Goal: Task Accomplishment & Management: Use online tool/utility

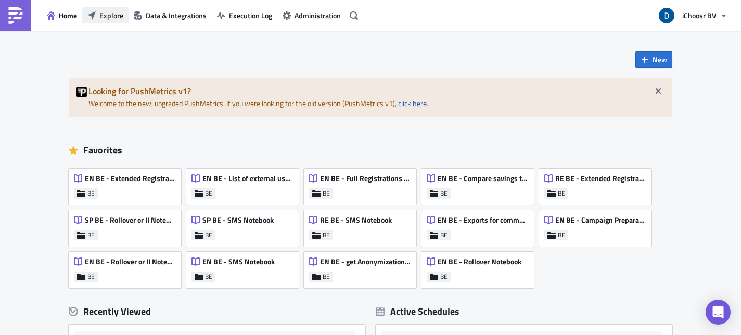
click at [125, 15] on button "Explore" at bounding box center [105, 15] width 46 height 16
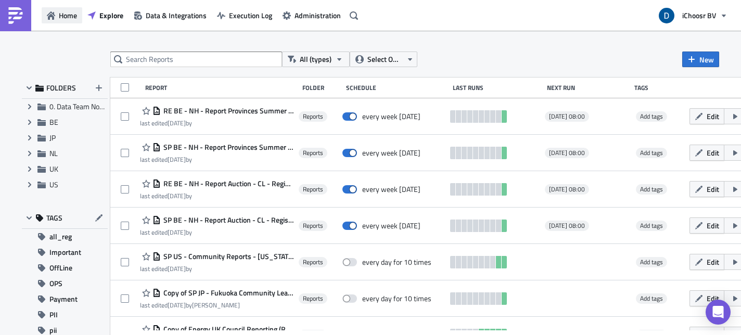
click at [56, 15] on button "Home" at bounding box center [62, 15] width 41 height 16
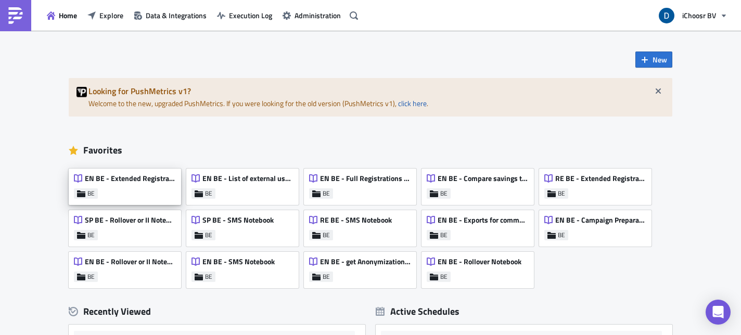
click at [132, 198] on div "EN BE - Extended Registrations export BE" at bounding box center [125, 187] width 112 height 36
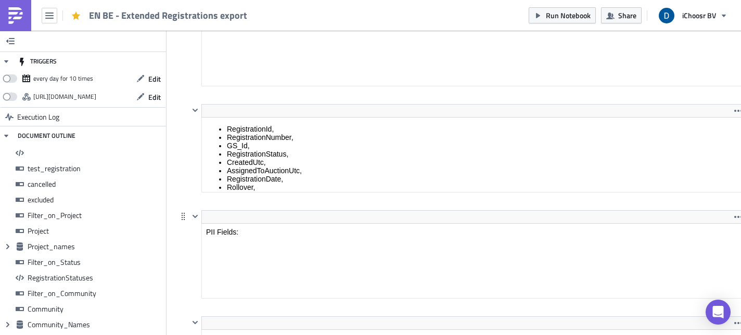
scroll to position [119, 542]
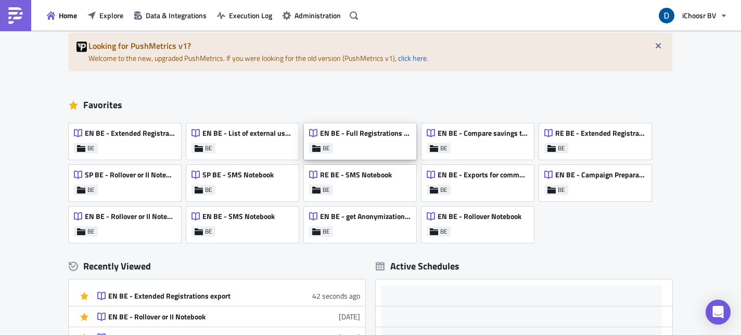
click at [361, 151] on div "EN BE - Full Registrations export for project/community BE" at bounding box center [360, 141] width 112 height 36
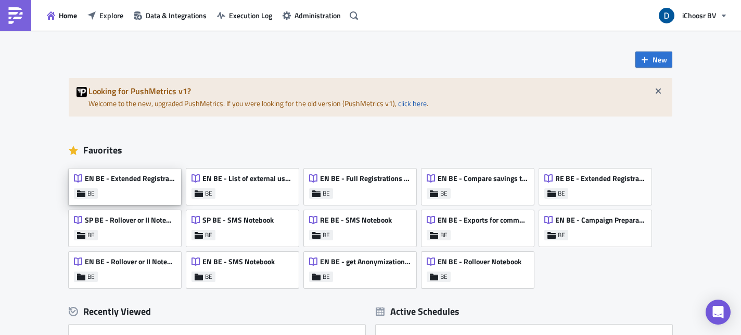
click at [120, 185] on div "EN BE - Extended Registrations export" at bounding box center [124, 181] width 101 height 15
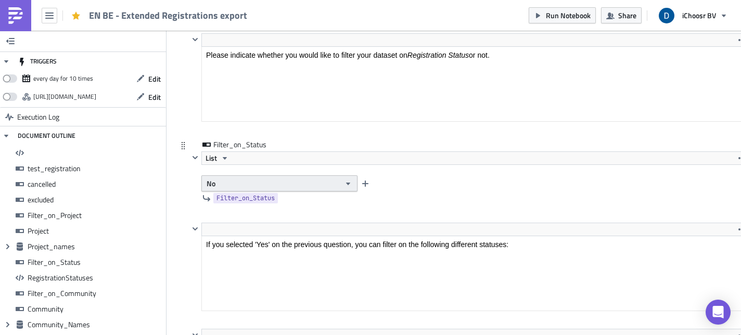
click at [292, 183] on button "No" at bounding box center [279, 183] width 156 height 16
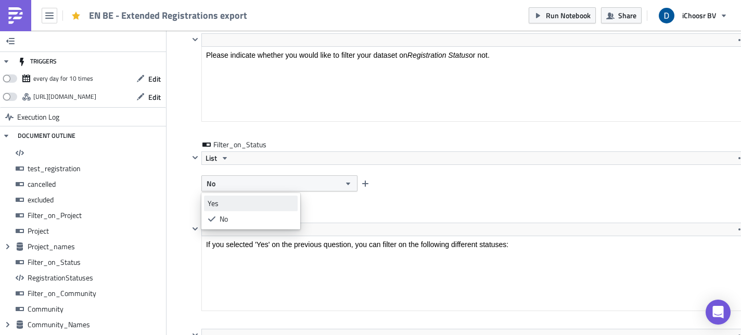
click at [235, 205] on div "Yes" at bounding box center [251, 203] width 86 height 10
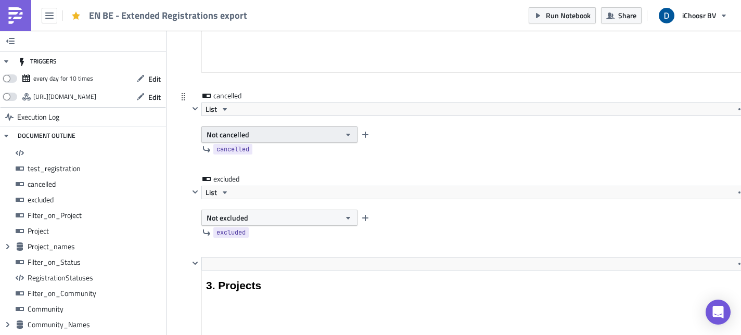
click at [266, 138] on button "Not cancelled" at bounding box center [279, 134] width 156 height 16
click at [253, 156] on div "Cancelled" at bounding box center [251, 153] width 86 height 10
click at [266, 214] on button "Not excluded" at bounding box center [279, 218] width 156 height 16
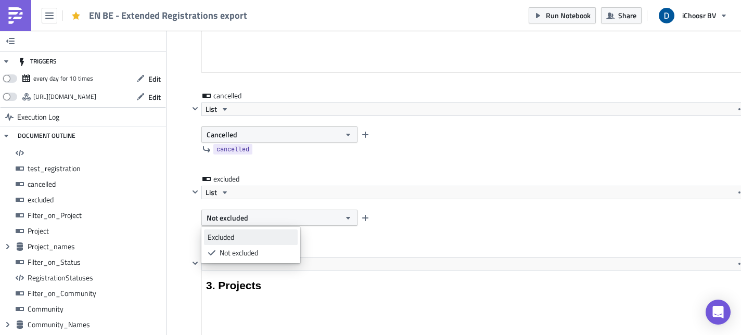
click at [249, 230] on link "Excluded" at bounding box center [251, 237] width 94 height 16
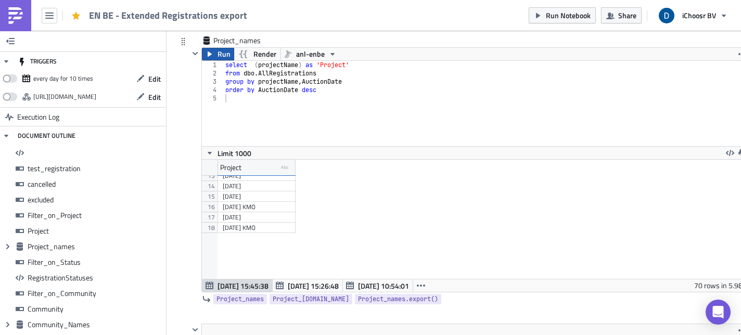
click at [211, 50] on button "Run" at bounding box center [218, 54] width 32 height 12
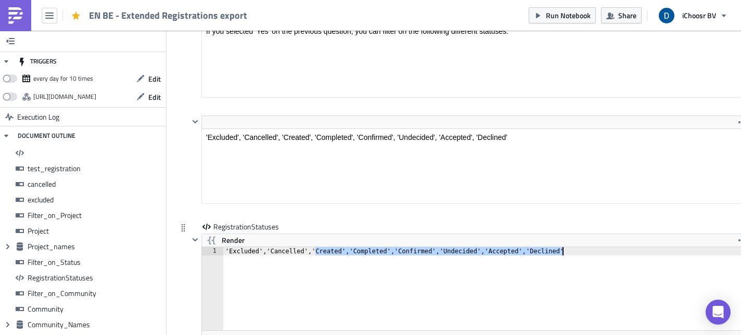
drag, startPoint x: 315, startPoint y: 252, endPoint x: 599, endPoint y: 250, distance: 284.6
click at [599, 250] on div "'Excluded','Cancelled','Created','Completed','Confirmed','Undecided','Accepted'…" at bounding box center [486, 297] width 526 height 100
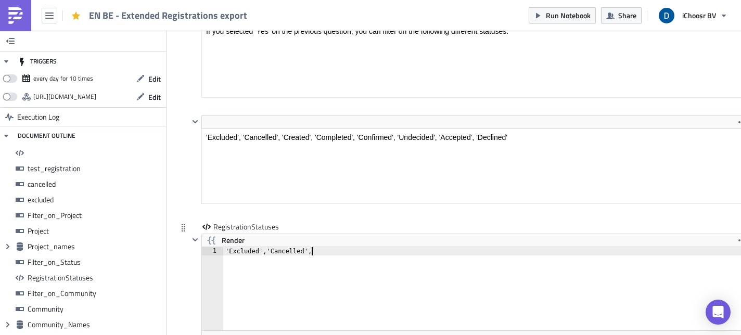
type textarea "'Excluded','Cancelled'"
click at [215, 242] on icon "button" at bounding box center [212, 240] width 12 height 12
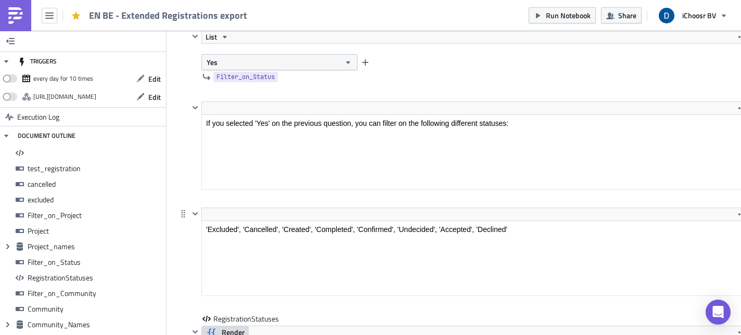
scroll to position [2738, 0]
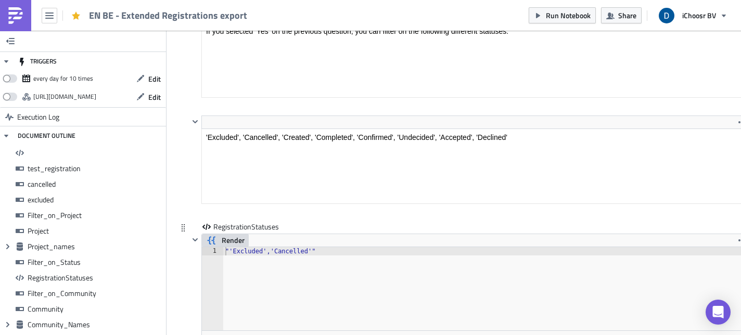
click at [232, 240] on span "Render" at bounding box center [233, 240] width 23 height 12
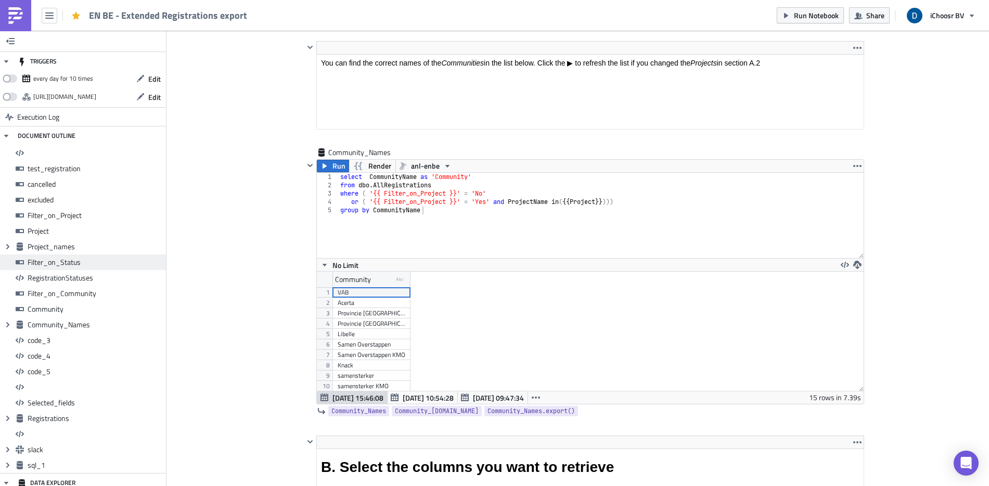
scroll to position [3650, 0]
click at [327, 164] on button "Run" at bounding box center [333, 165] width 32 height 12
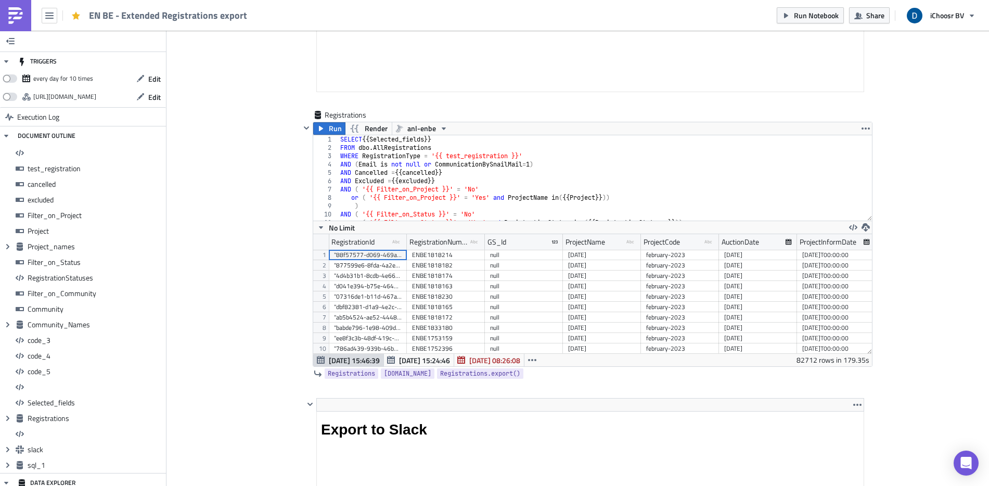
scroll to position [7182, 0]
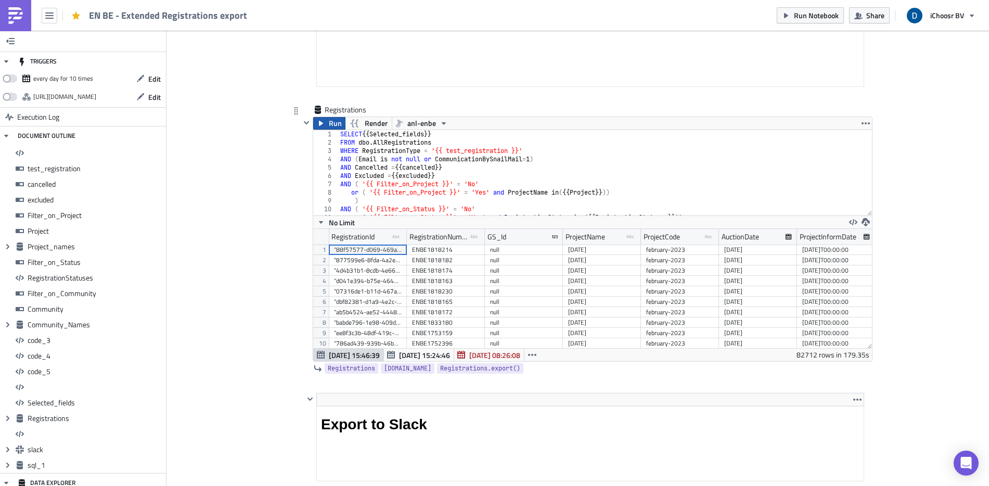
click at [322, 125] on button "Run" at bounding box center [329, 123] width 32 height 12
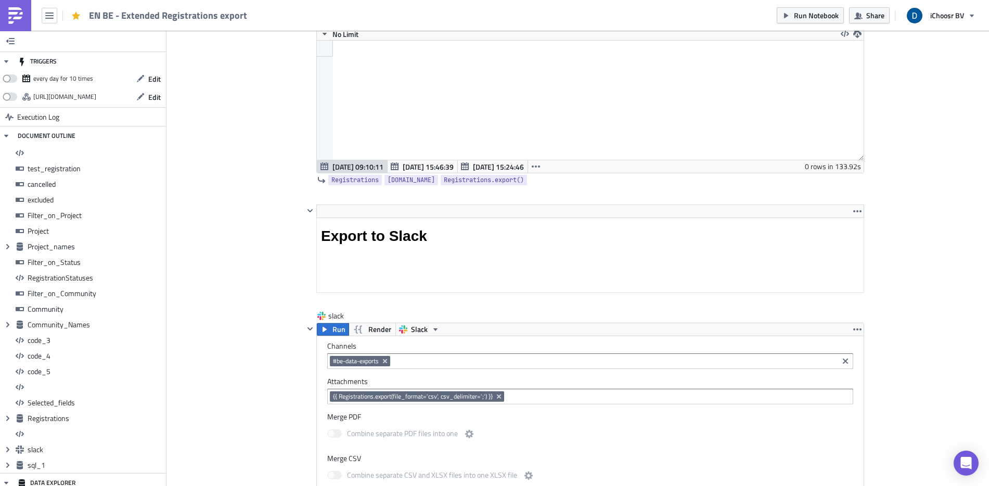
scroll to position [7401, 0]
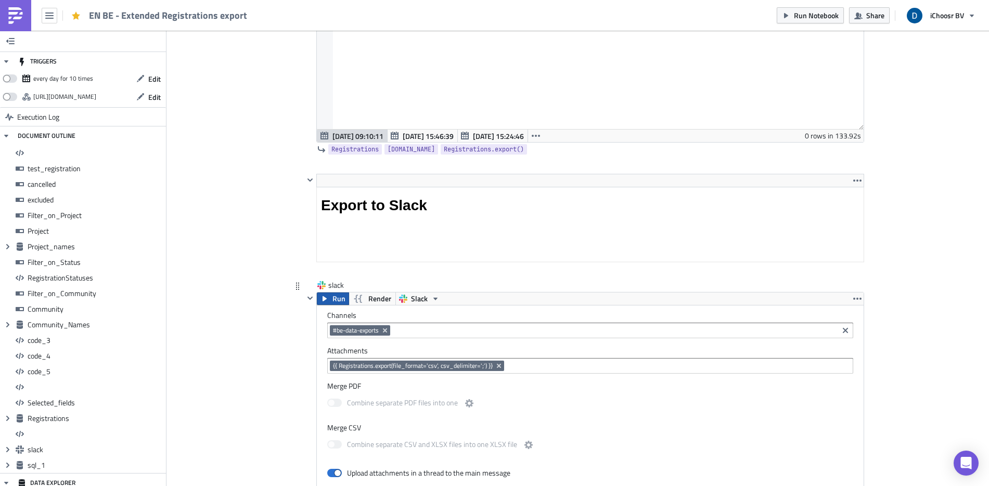
click at [340, 298] on span "Run" at bounding box center [338, 298] width 13 height 12
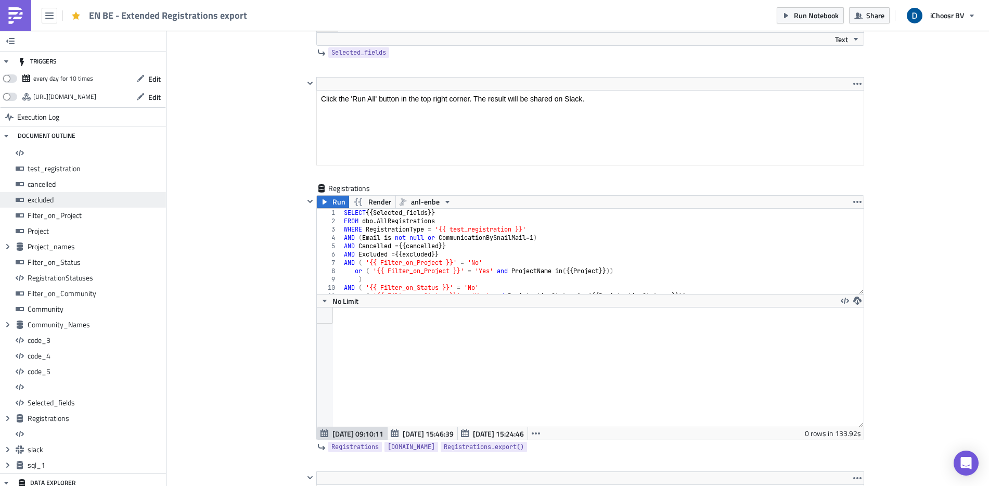
scroll to position [7105, 0]
click at [323, 201] on icon "button" at bounding box center [325, 200] width 4 height 5
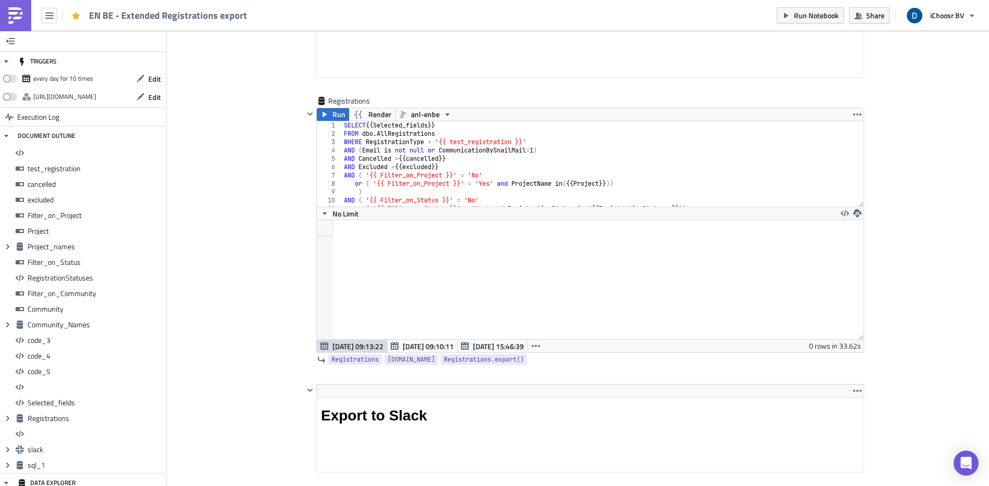
scroll to position [119, 546]
click at [740, 213] on icon "button" at bounding box center [857, 213] width 8 height 8
click at [740, 176] on link "CSV" at bounding box center [894, 173] width 88 height 16
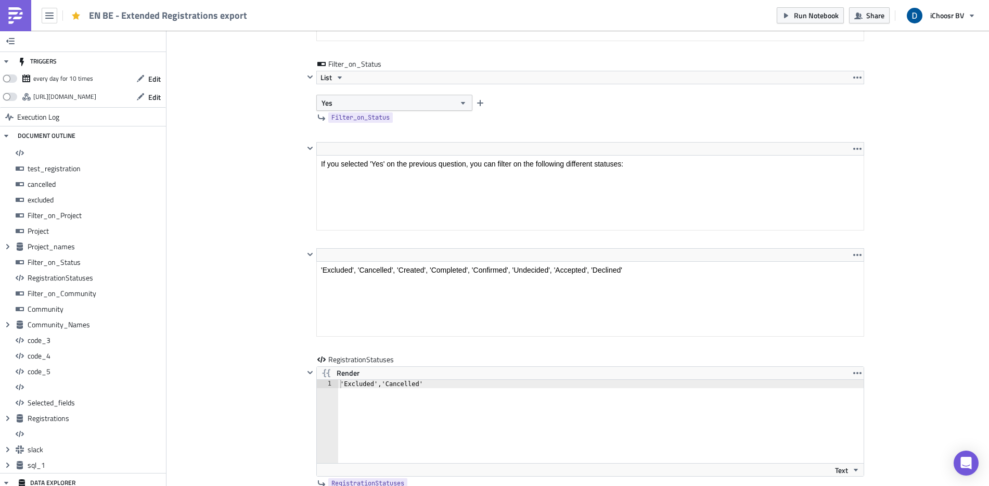
scroll to position [2370, 0]
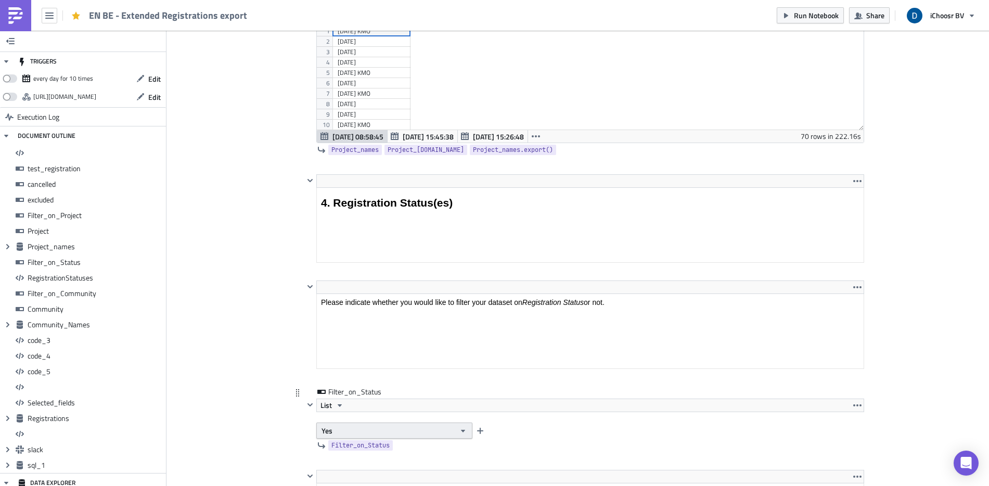
click at [368, 335] on button "Yes" at bounding box center [394, 431] width 156 height 16
click at [338, 335] on button "Yes" at bounding box center [394, 431] width 156 height 16
click at [332, 335] on div "No" at bounding box center [361, 464] width 86 height 10
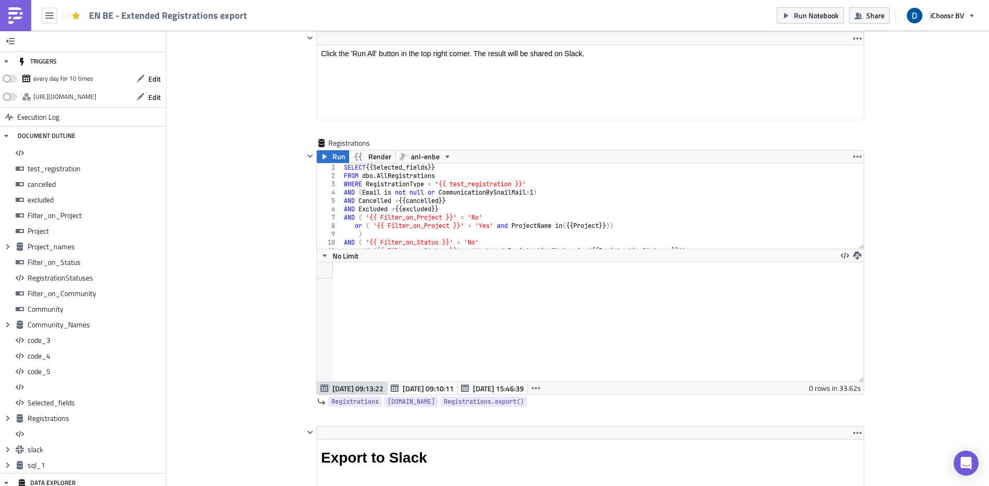
scroll to position [7152, 0]
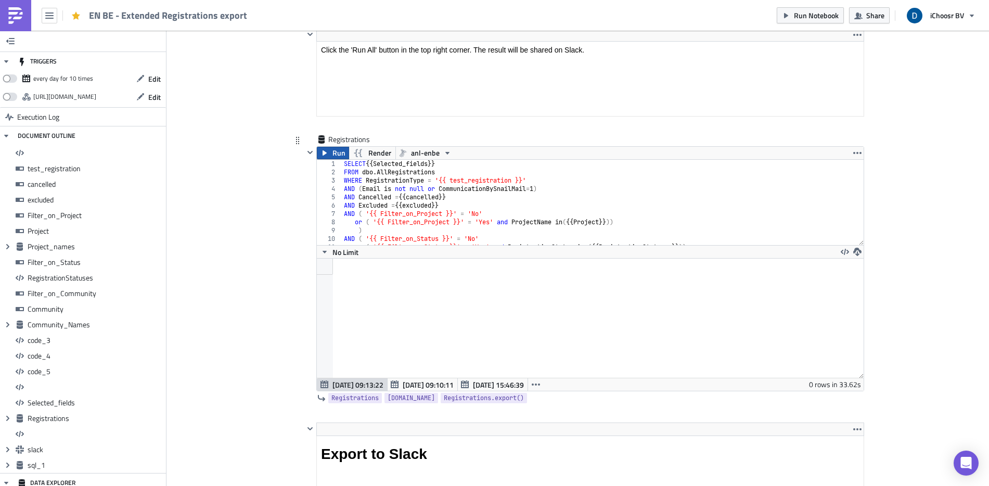
click at [332, 149] on span "Run" at bounding box center [338, 153] width 13 height 12
click at [368, 156] on span "Render" at bounding box center [379, 153] width 23 height 12
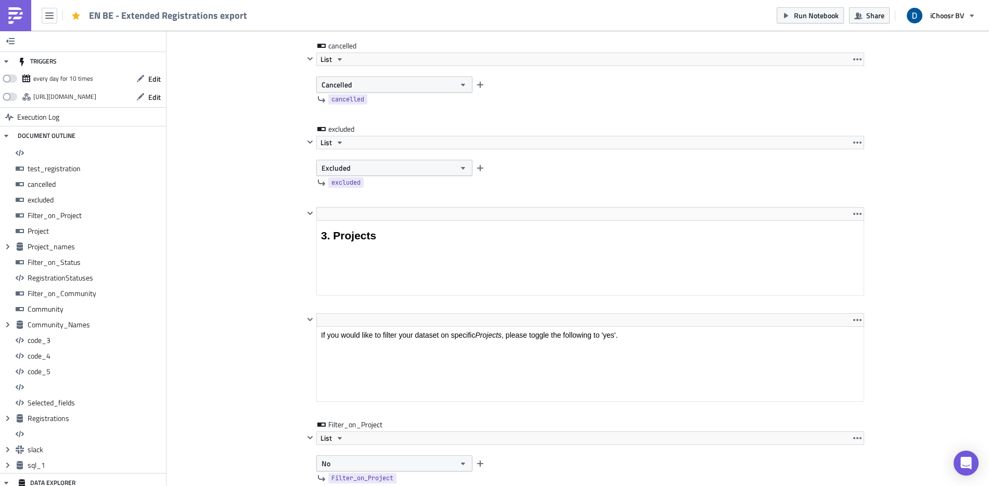
scroll to position [1343, 0]
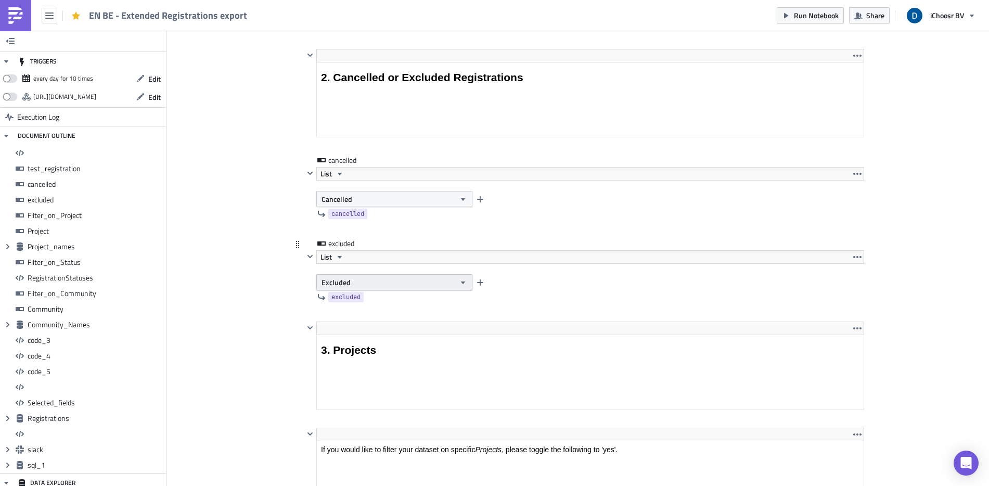
click at [358, 278] on button "Excluded" at bounding box center [394, 282] width 156 height 16
click at [356, 277] on button "Excluded" at bounding box center [394, 282] width 156 height 16
click at [365, 204] on button "Cancelled" at bounding box center [394, 199] width 156 height 16
click at [338, 175] on icon "button" at bounding box center [340, 174] width 4 height 3
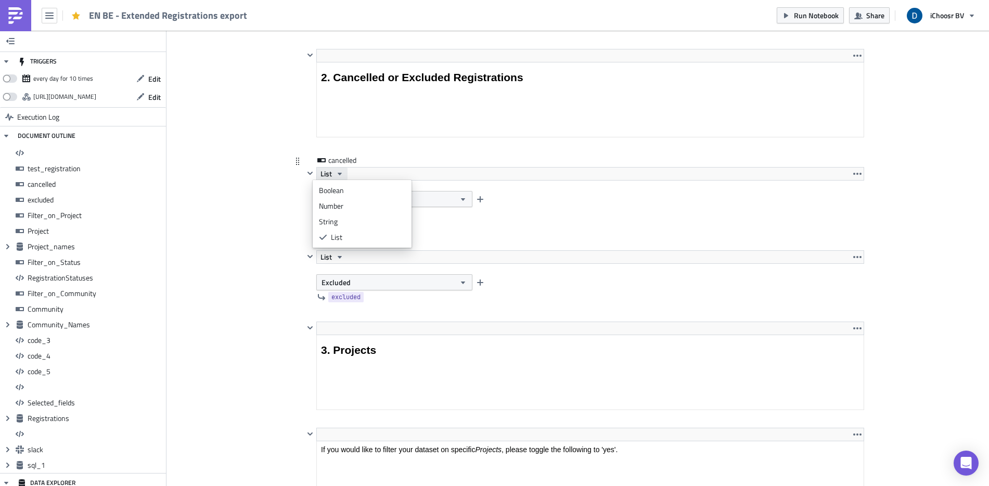
click at [338, 175] on icon "button" at bounding box center [340, 174] width 4 height 3
click at [308, 174] on icon "button" at bounding box center [310, 173] width 5 height 3
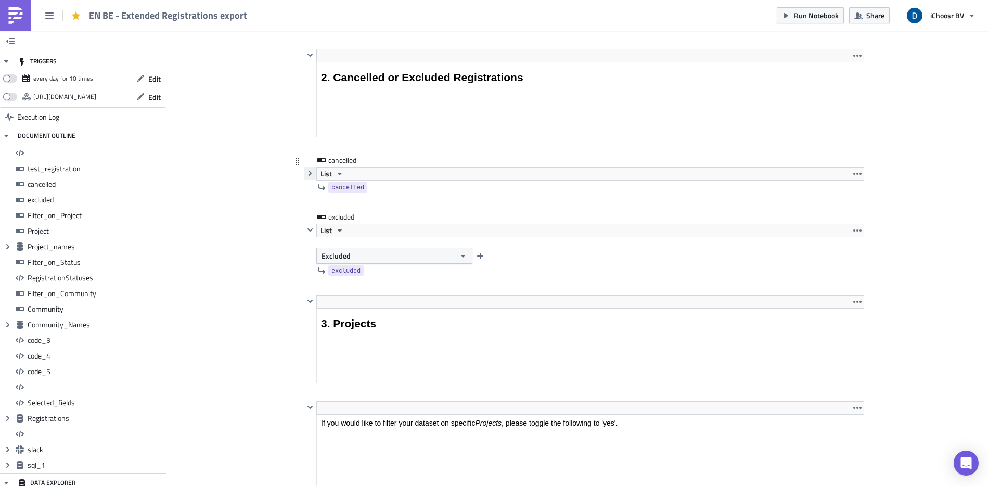
click at [309, 174] on icon "button" at bounding box center [310, 173] width 3 height 5
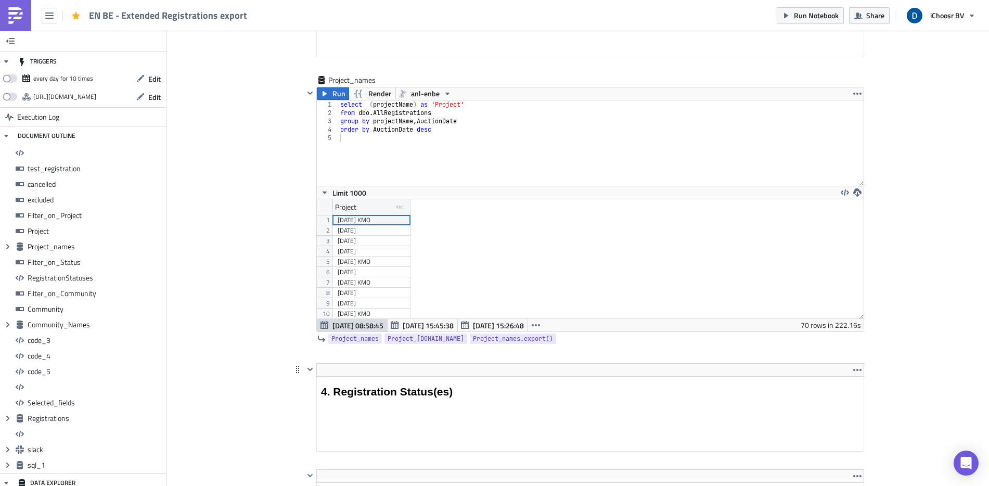
scroll to position [2101, 0]
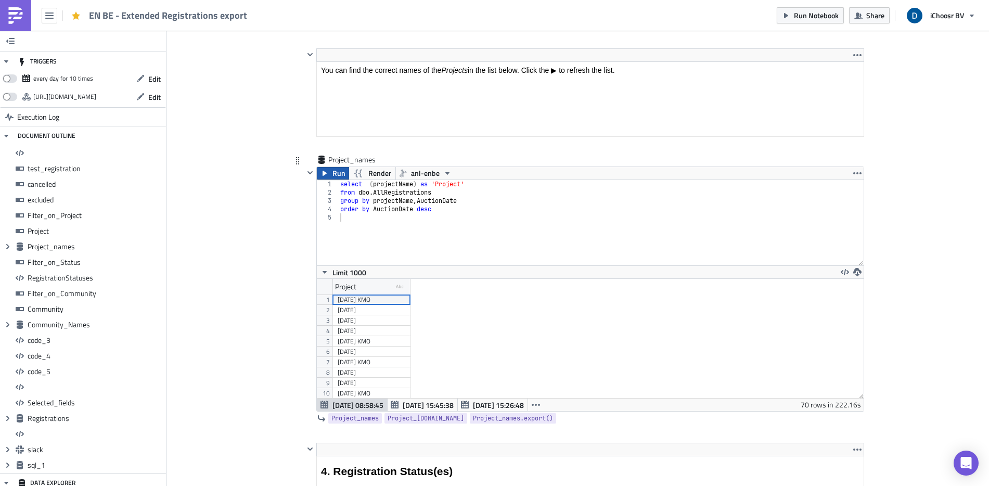
click at [332, 173] on span "Run" at bounding box center [338, 173] width 13 height 12
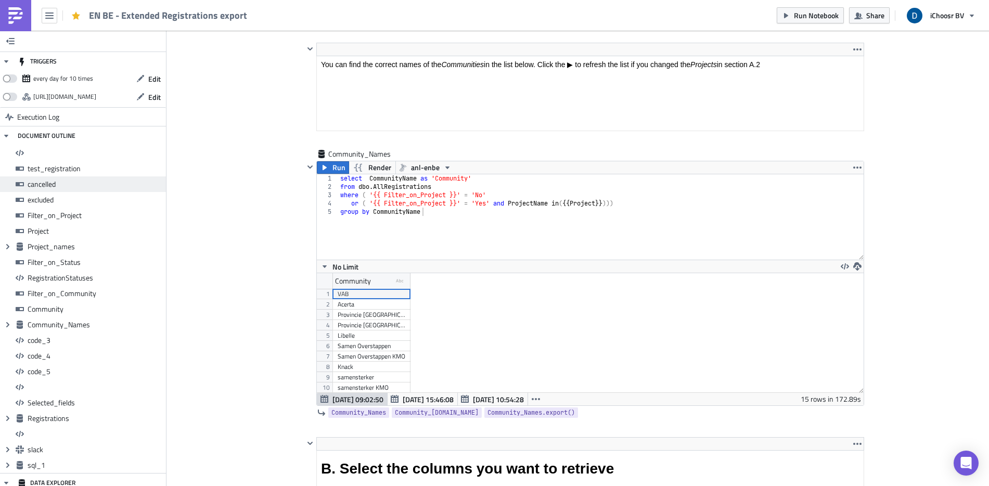
scroll to position [3678, 0]
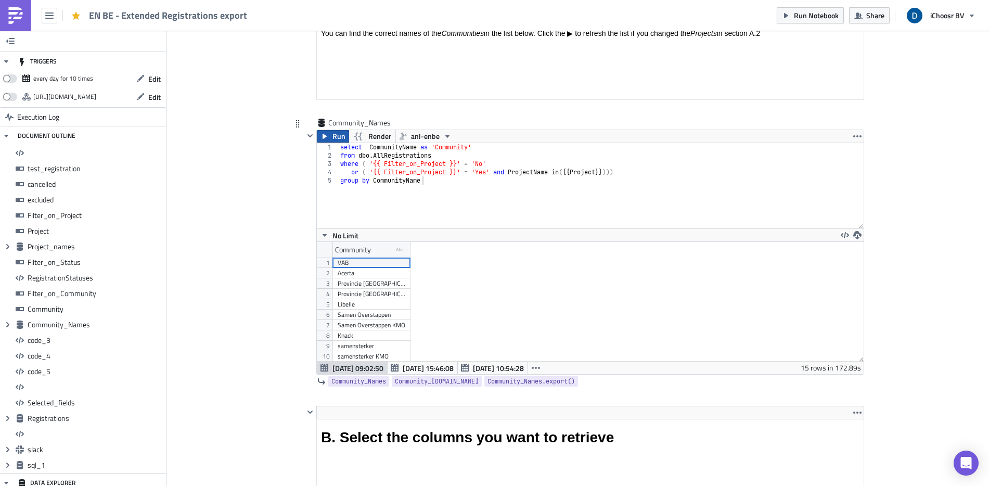
click at [335, 136] on span "Run" at bounding box center [338, 136] width 13 height 12
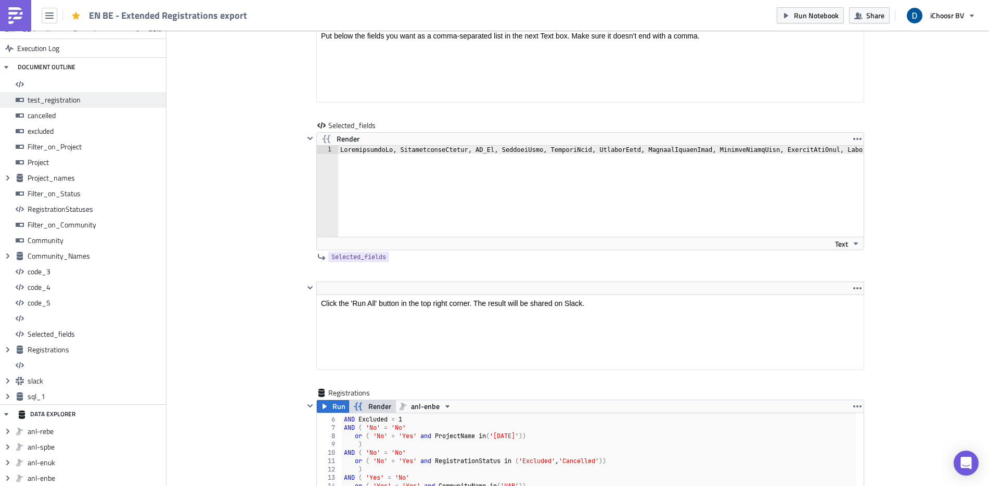
scroll to position [7167, 0]
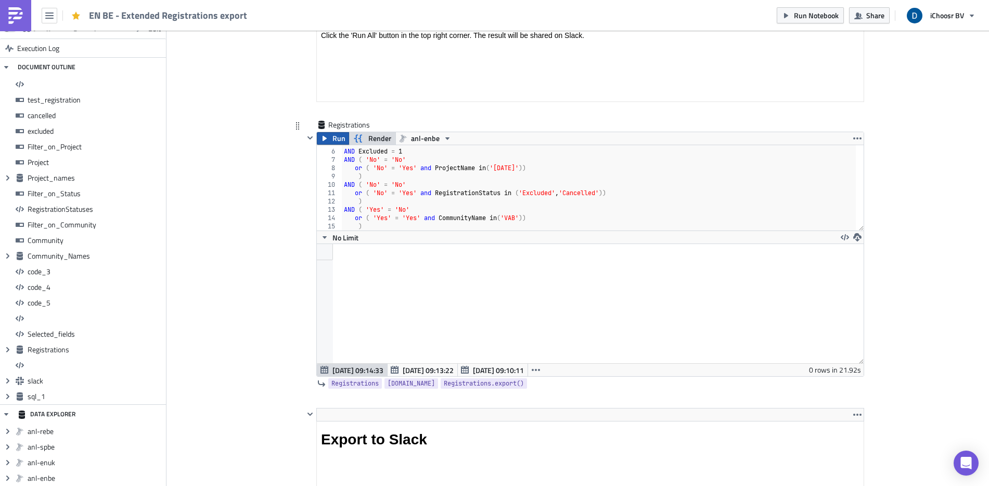
click at [333, 140] on span "Run" at bounding box center [338, 138] width 13 height 12
click at [321, 239] on icon "button" at bounding box center [325, 237] width 8 height 8
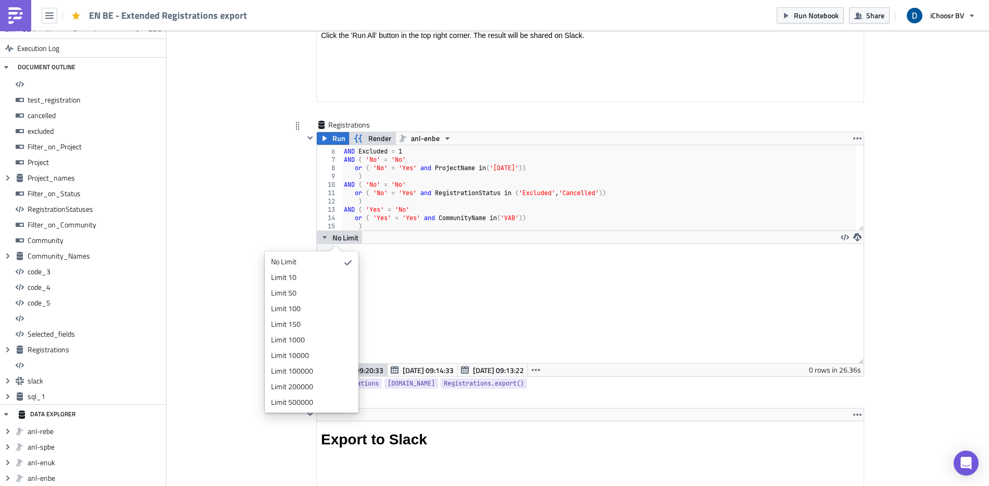
click at [323, 238] on icon "button" at bounding box center [325, 237] width 4 height 3
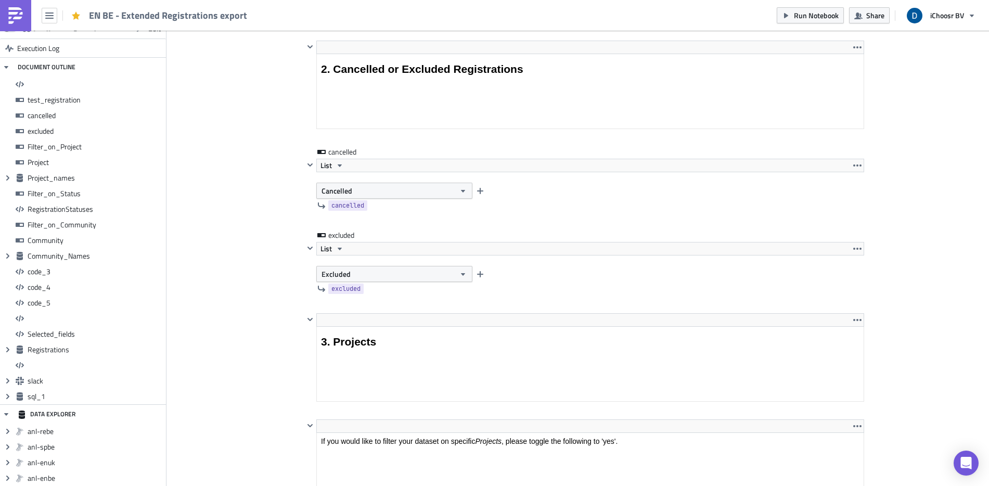
scroll to position [1335, 0]
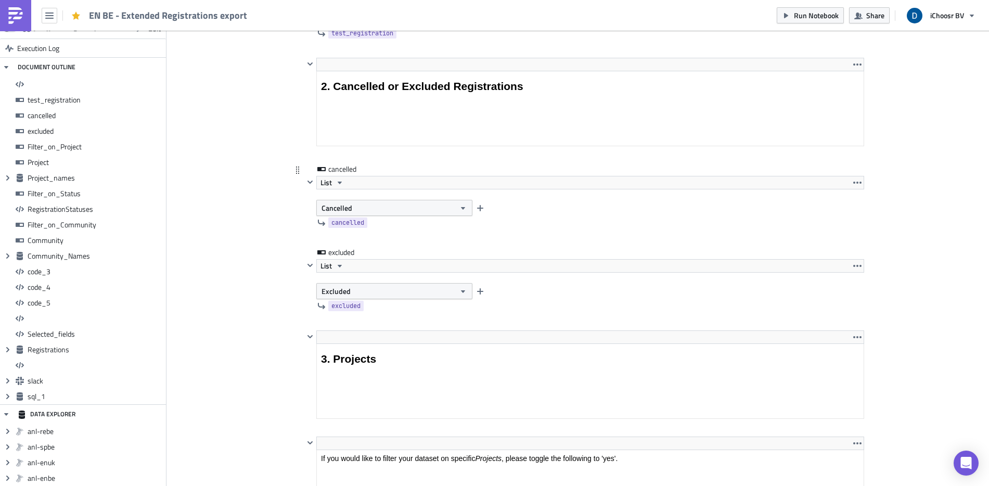
click at [367, 216] on div "cancelled" at bounding box center [584, 223] width 560 height 14
click at [368, 211] on button "Cancelled" at bounding box center [394, 208] width 156 height 16
click at [382, 293] on button "Excluded" at bounding box center [394, 291] width 156 height 16
click at [382, 292] on button "Excluded" at bounding box center [394, 291] width 156 height 16
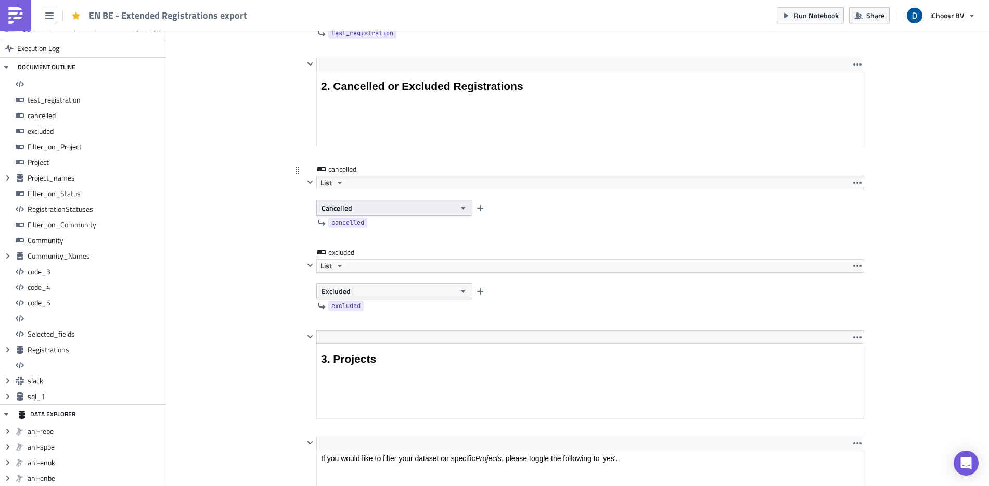
click at [338, 207] on span "Cancelled" at bounding box center [337, 207] width 31 height 11
click at [331, 244] on div "Not cancelled" at bounding box center [361, 242] width 86 height 10
click at [358, 292] on button "Excluded" at bounding box center [394, 291] width 156 height 16
click at [344, 326] on div "Not excluded" at bounding box center [361, 325] width 86 height 10
click at [382, 293] on button "Not excluded" at bounding box center [394, 291] width 156 height 16
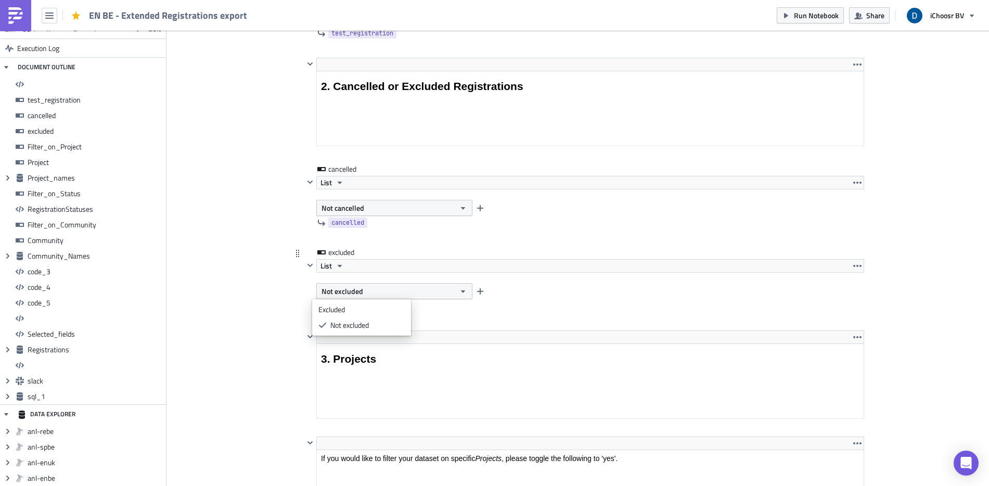
click at [370, 302] on link "Excluded" at bounding box center [362, 310] width 94 height 16
click at [363, 200] on button "Not cancelled" at bounding box center [394, 208] width 156 height 16
click at [357, 219] on link "Cancelled" at bounding box center [362, 227] width 94 height 16
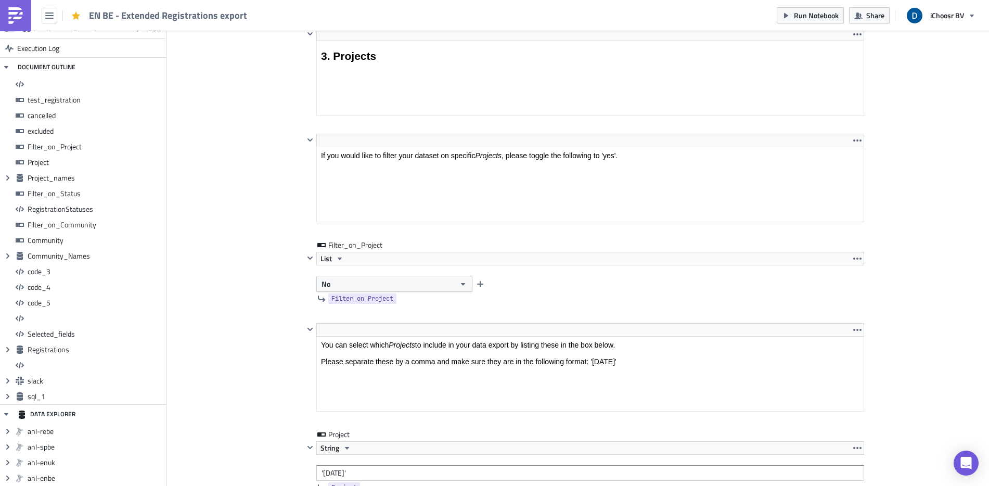
scroll to position [1691, 0]
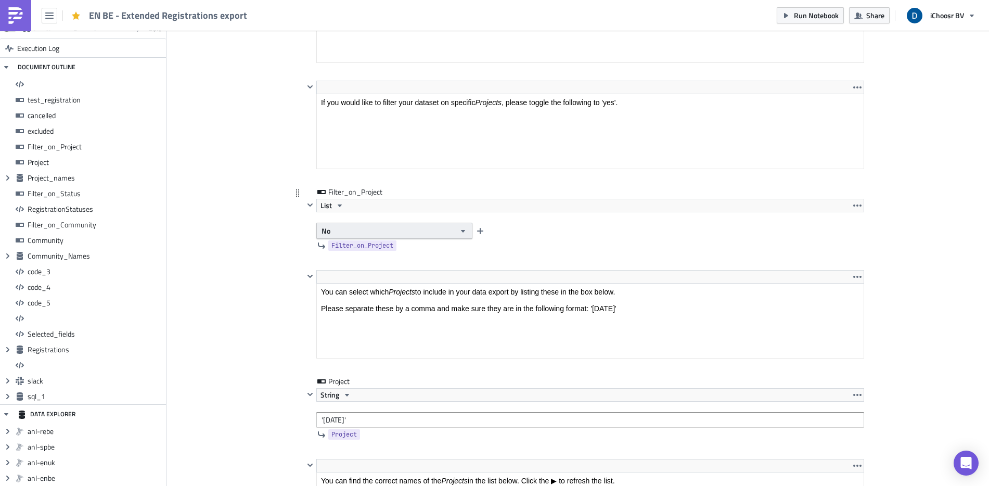
click at [378, 234] on button "No" at bounding box center [394, 231] width 156 height 16
click at [359, 253] on div "Yes" at bounding box center [361, 249] width 86 height 10
click at [337, 226] on button "Yes" at bounding box center [394, 231] width 156 height 16
click at [347, 266] on div "No" at bounding box center [361, 265] width 86 height 10
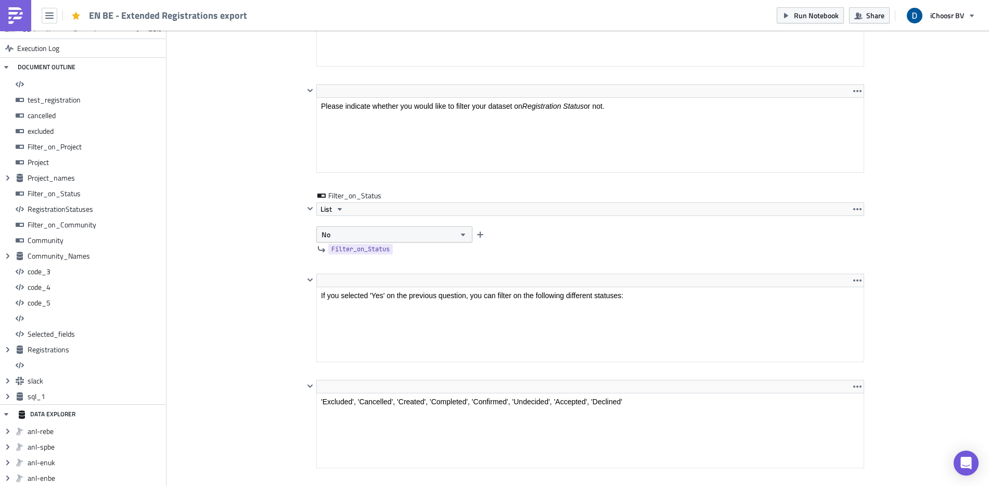
scroll to position [2600, 0]
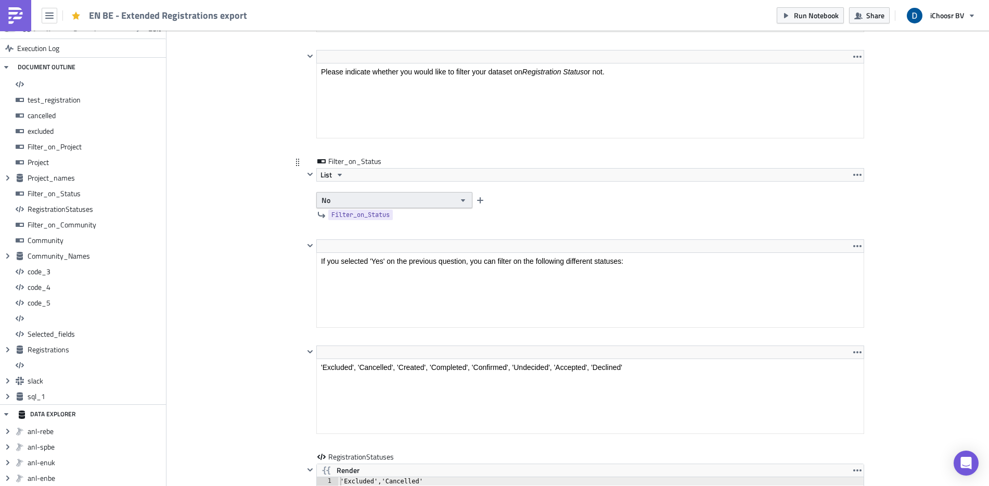
click at [357, 203] on button "No" at bounding box center [394, 200] width 156 height 16
click at [350, 216] on div "Yes" at bounding box center [361, 218] width 86 height 10
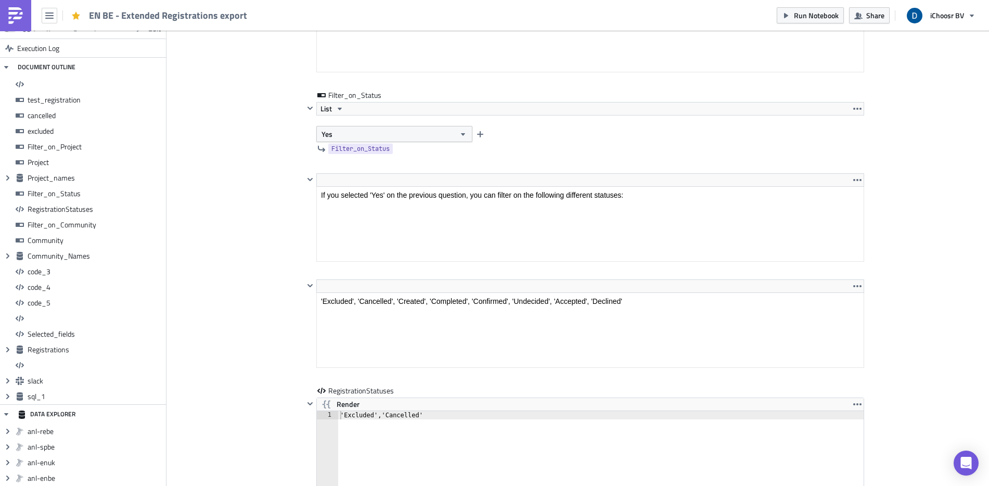
scroll to position [2783, 0]
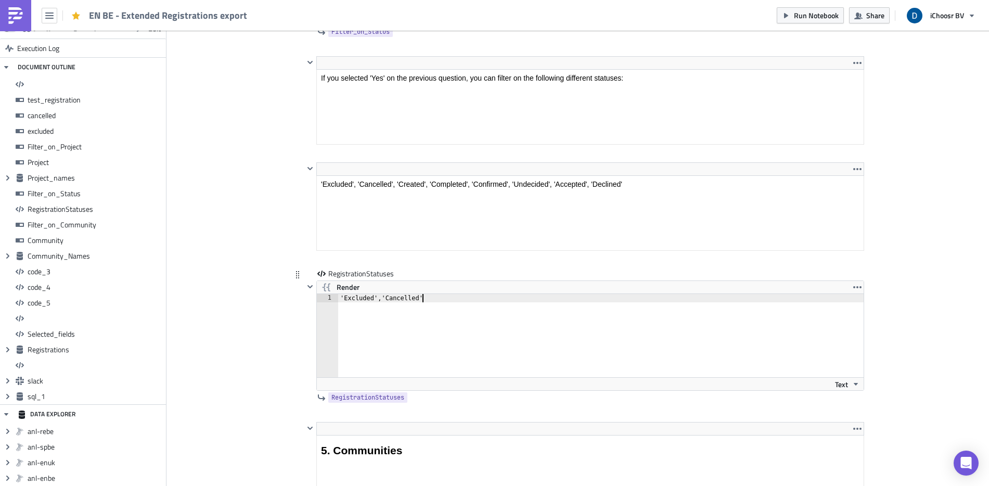
click at [421, 314] on div "'Excluded','Cancelled'" at bounding box center [601, 344] width 526 height 100
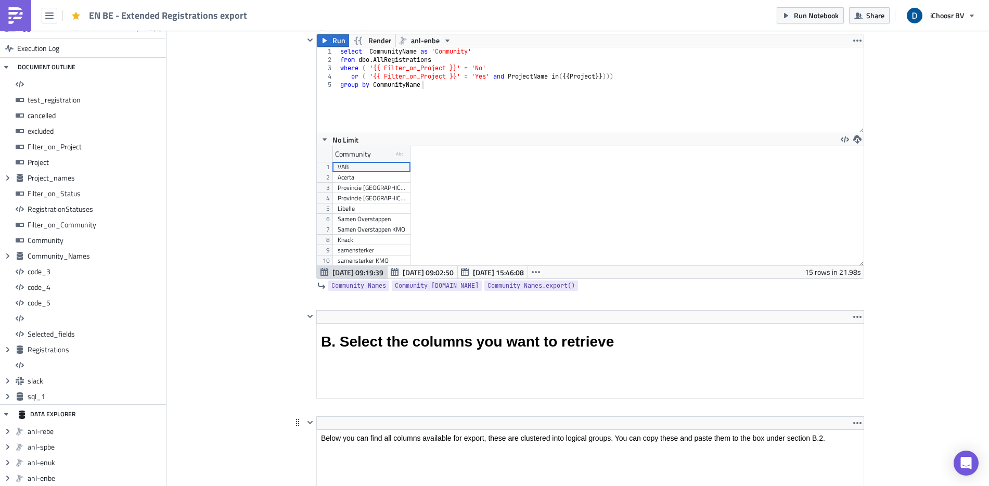
scroll to position [4287, 0]
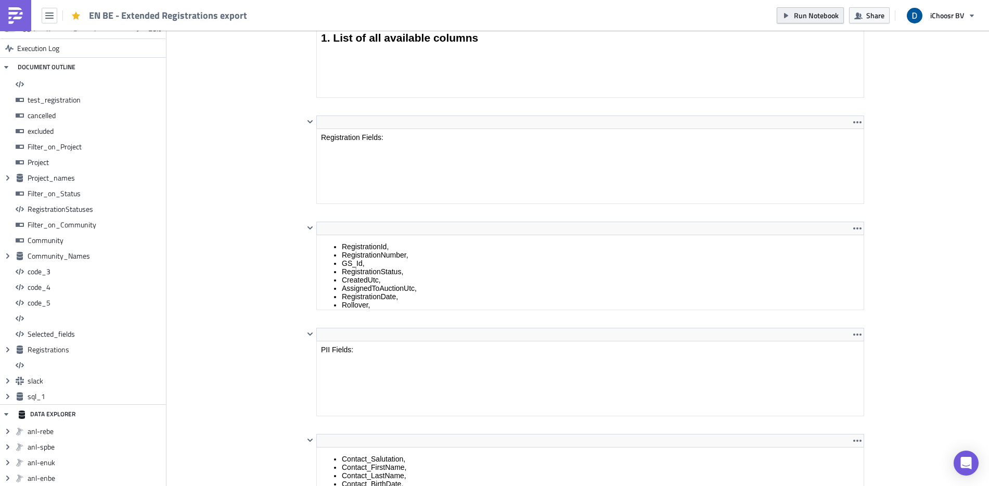
click at [740, 18] on span "Run Notebook" at bounding box center [816, 15] width 45 height 11
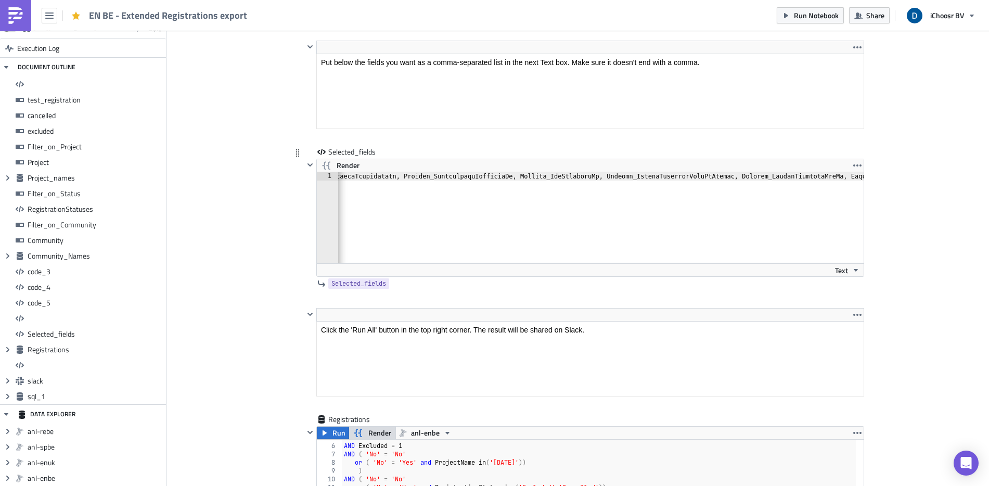
scroll to position [0, 5370]
click at [401, 171] on div "Render" at bounding box center [590, 165] width 547 height 12
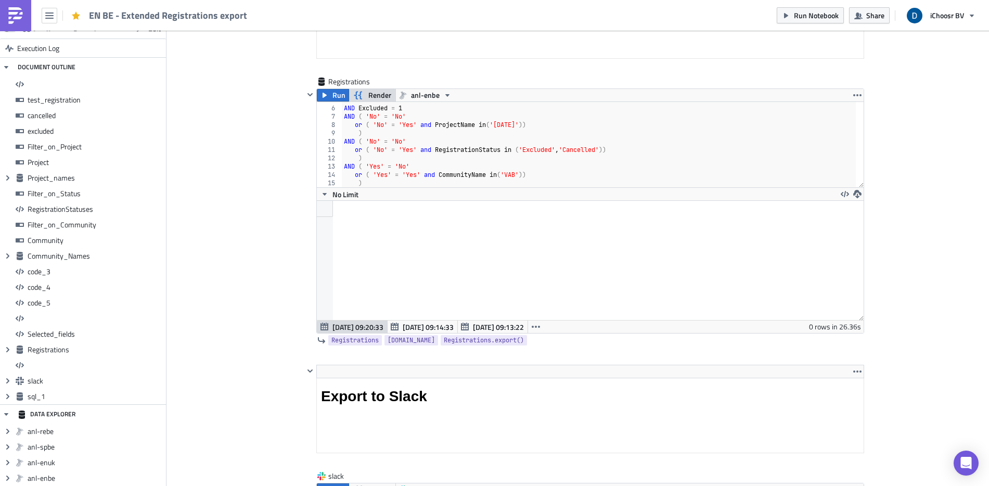
scroll to position [7227, 0]
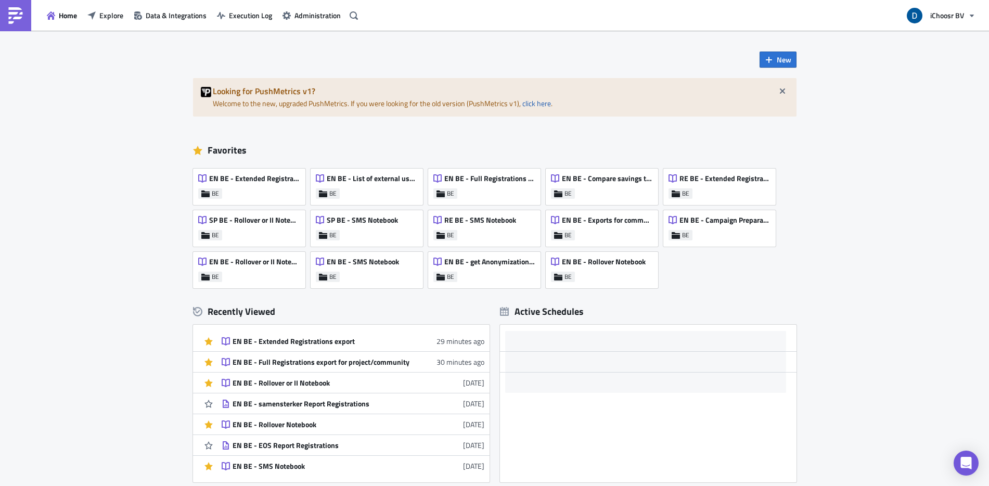
click at [104, 27] on div "Home Explore Data & Integrations Execution Log Administration" at bounding box center [181, 15] width 362 height 31
click at [131, 6] on div "Home Explore Data & Integrations Execution Log Administration" at bounding box center [181, 15] width 362 height 31
click at [120, 10] on span "Explore" at bounding box center [111, 15] width 24 height 11
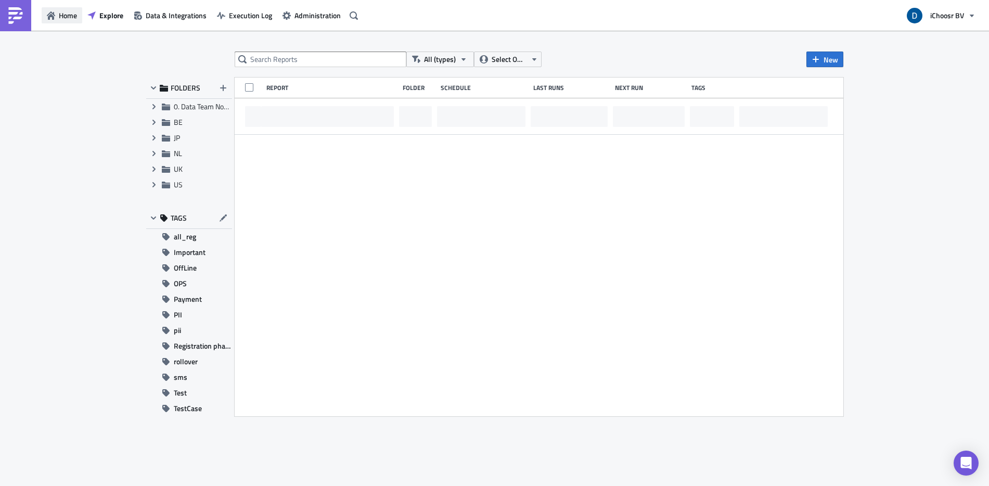
click at [59, 19] on span "Home" at bounding box center [68, 15] width 18 height 11
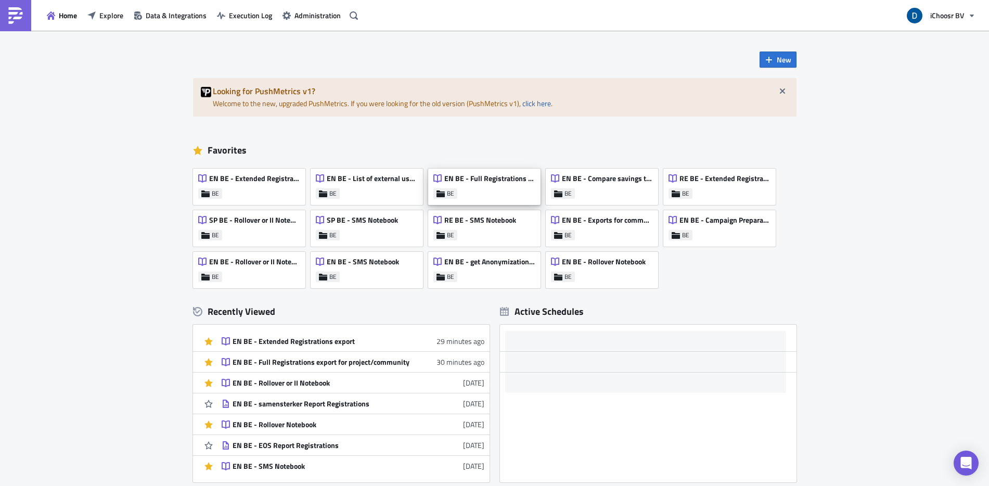
click at [478, 199] on div "EN BE - Full Registrations export for project/community BE" at bounding box center [484, 187] width 112 height 36
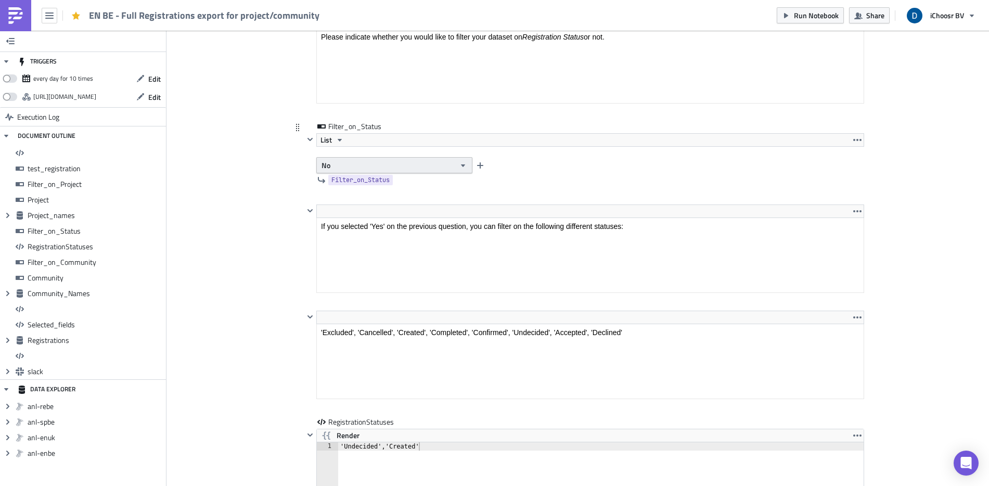
click at [420, 166] on button "No" at bounding box center [394, 165] width 156 height 16
click at [413, 182] on div "Filter_on_Status" at bounding box center [584, 180] width 560 height 14
click at [380, 160] on button "No" at bounding box center [394, 165] width 156 height 16
click at [337, 179] on div "Yes" at bounding box center [361, 183] width 86 height 10
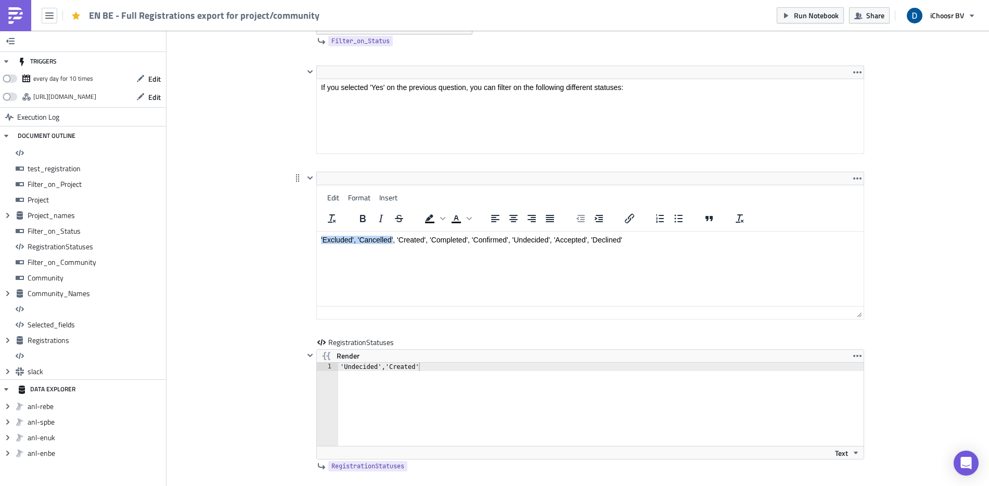
drag, startPoint x: 393, startPoint y: 237, endPoint x: 379, endPoint y: 189, distance: 49.7
click at [379, 232] on html "'Excluded', 'Cancelled', 'Created', 'Completed', 'Confirmed', 'Undecided', 'Acc…" at bounding box center [589, 240] width 547 height 17
copy p "'Excluded', 'Cancelled'"
click at [402, 371] on div "'Undecided','Created'" at bounding box center [607, 413] width 538 height 100
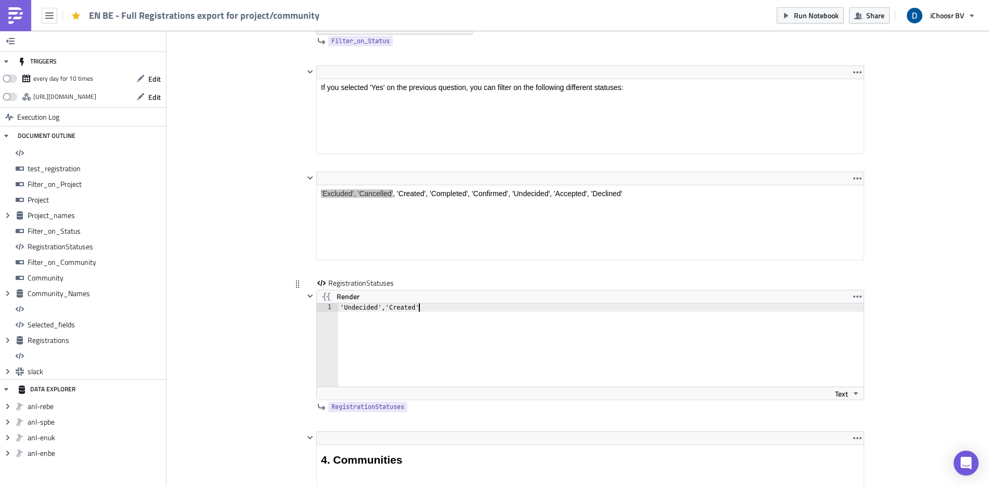
click at [380, 308] on div "'Undecided','Created'" at bounding box center [607, 353] width 538 height 100
type textarea "'Excluded', 'Cancelled'"
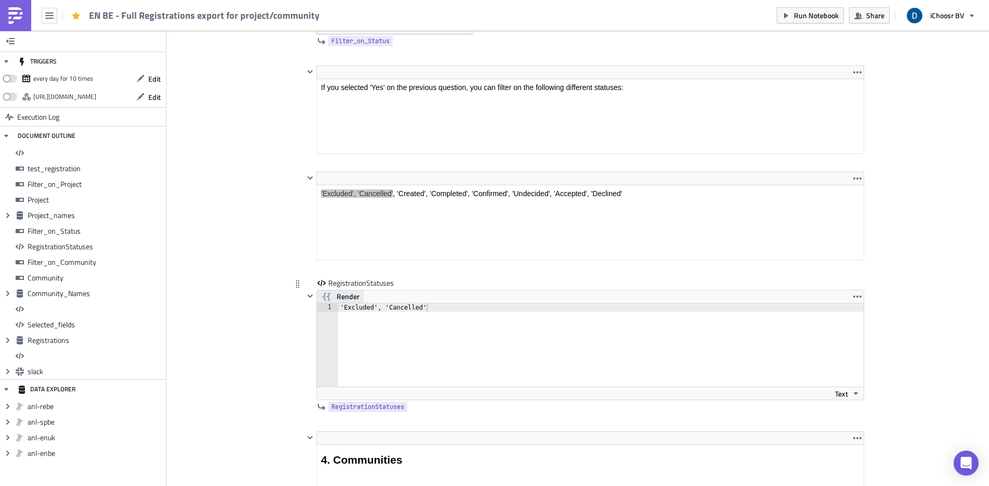
click at [352, 298] on span "Render" at bounding box center [348, 296] width 23 height 12
click at [344, 293] on span "Render" at bounding box center [348, 296] width 23 height 12
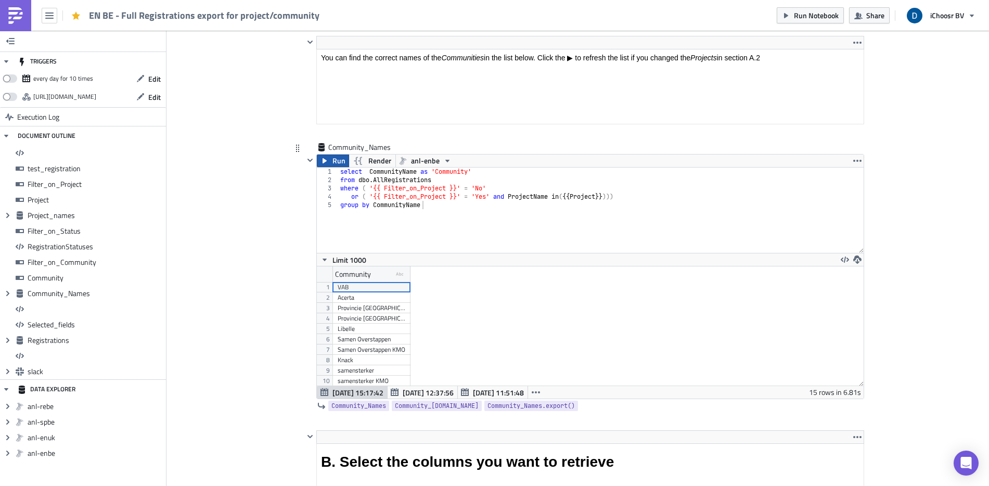
click at [332, 163] on span "Run" at bounding box center [338, 161] width 13 height 12
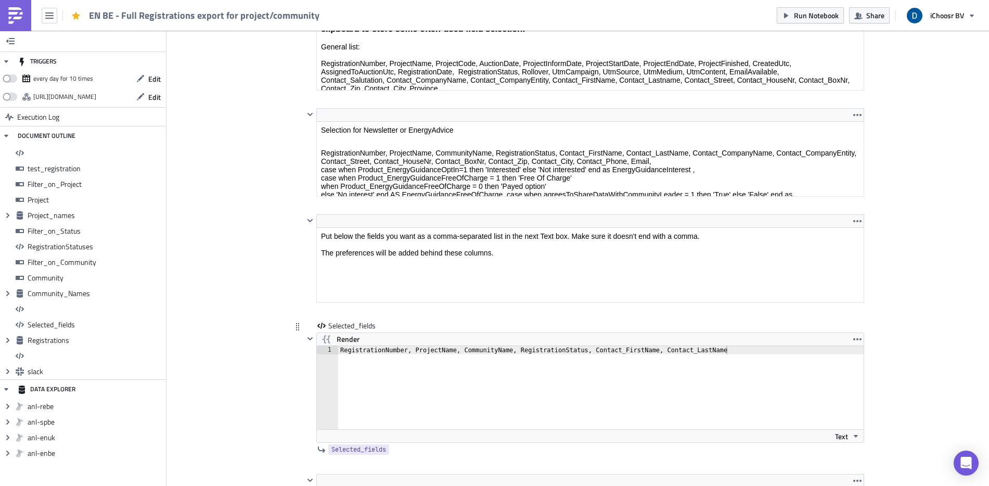
type textarea "RegistrationNumber, ProjectName, CommunityName, RegistrationStatus, Contact_Fir…"
click at [508, 355] on div "RegistrationNumber, ProjectName, CommunityName, RegistrationStatus, Contact_Fir…" at bounding box center [607, 396] width 538 height 100
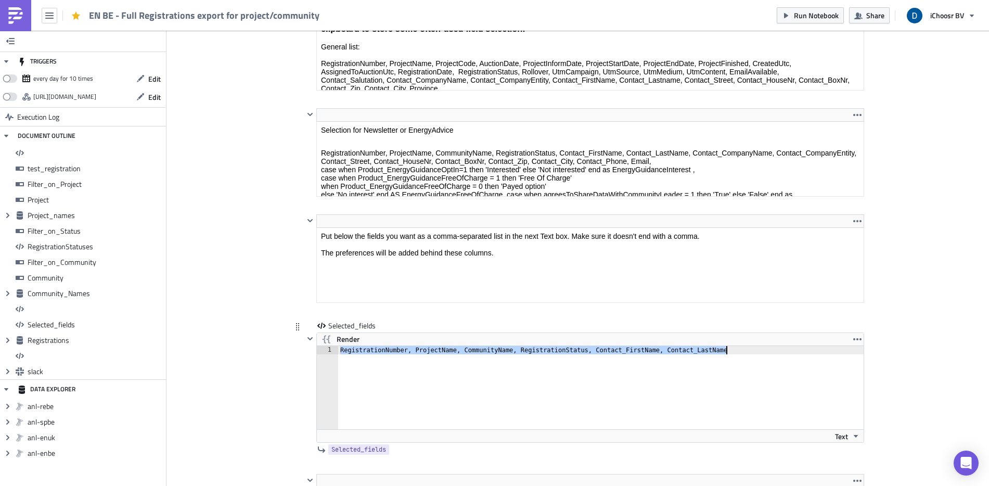
click at [508, 355] on div "RegistrationNumber, ProjectName, CommunityName, RegistrationStatus, Contact_Fir…" at bounding box center [607, 396] width 538 height 100
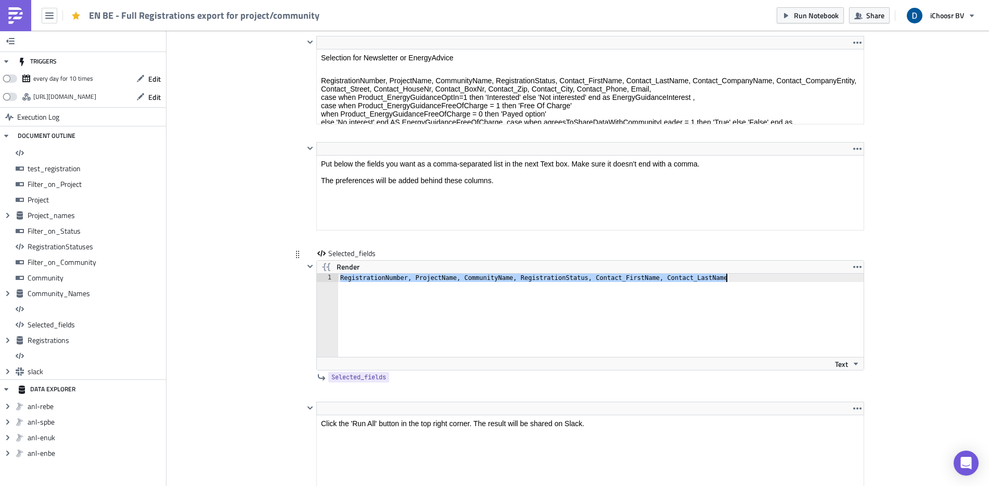
scroll to position [5476, 0]
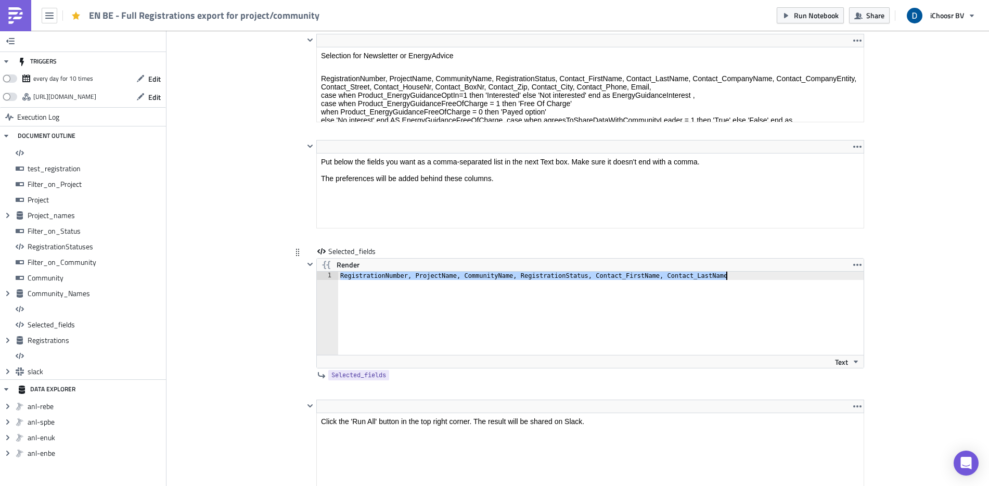
click at [395, 278] on div "RegistrationNumber, ProjectName, CommunityName, RegistrationStatus, Contact_Fir…" at bounding box center [607, 322] width 538 height 100
paste textarea
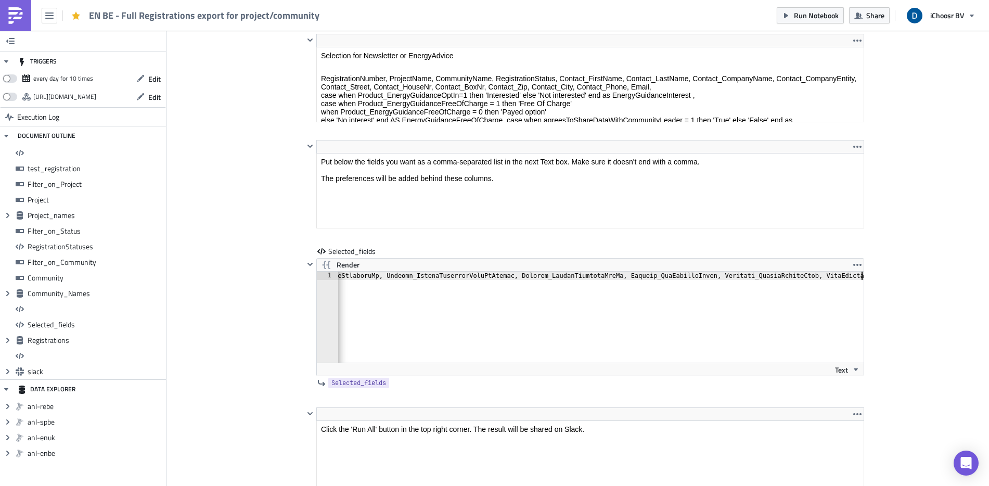
scroll to position [0, 5370]
click at [340, 264] on span "Render" at bounding box center [348, 265] width 23 height 12
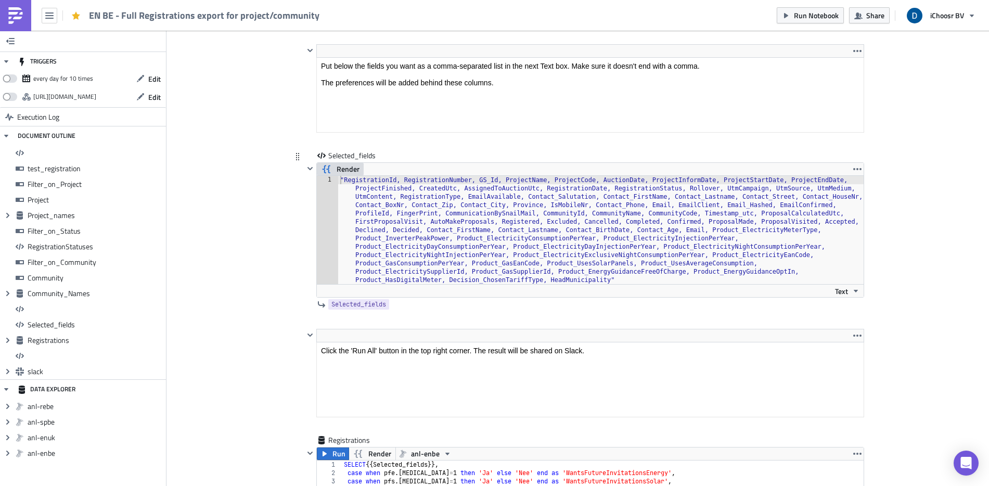
scroll to position [5573, 0]
click at [341, 165] on span "Render" at bounding box center [348, 168] width 23 height 12
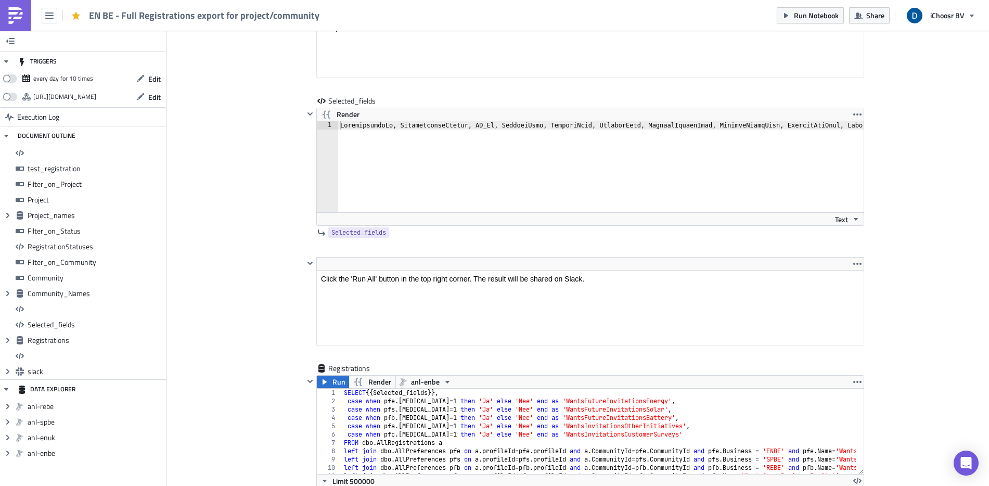
scroll to position [5729, 0]
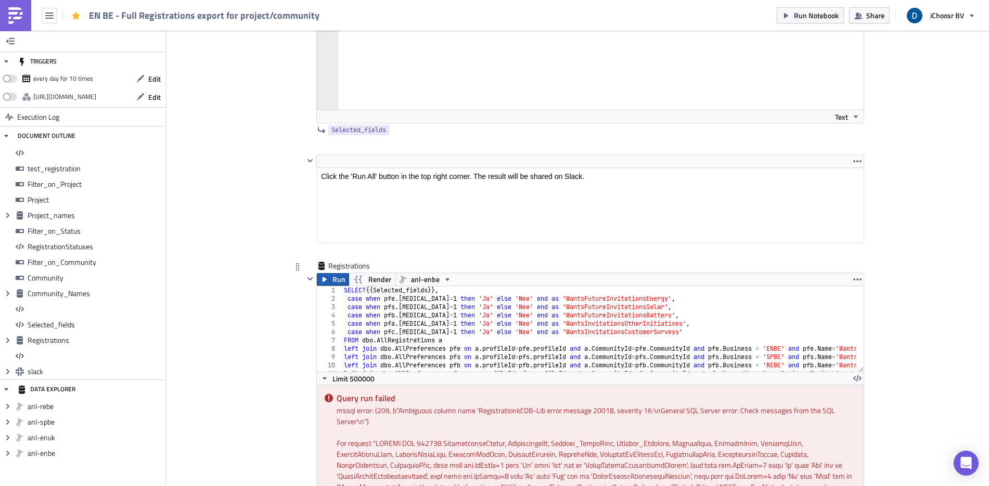
click at [334, 278] on span "Run" at bounding box center [338, 279] width 13 height 12
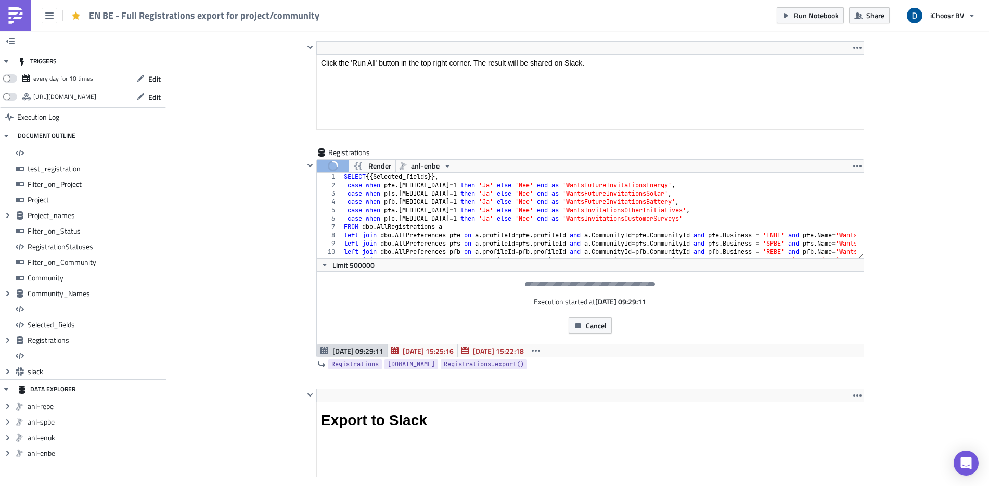
scroll to position [5843, 0]
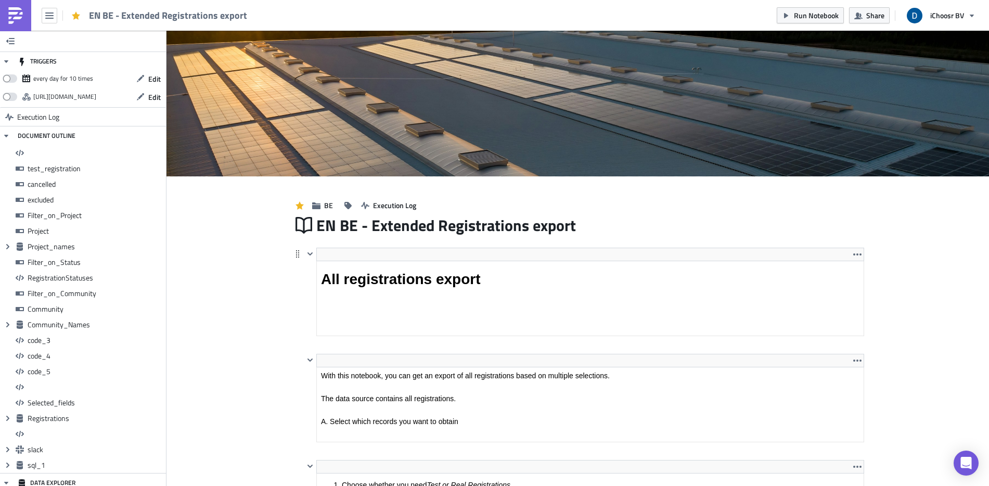
scroll to position [119, 559]
